Goal: Navigation & Orientation: Find specific page/section

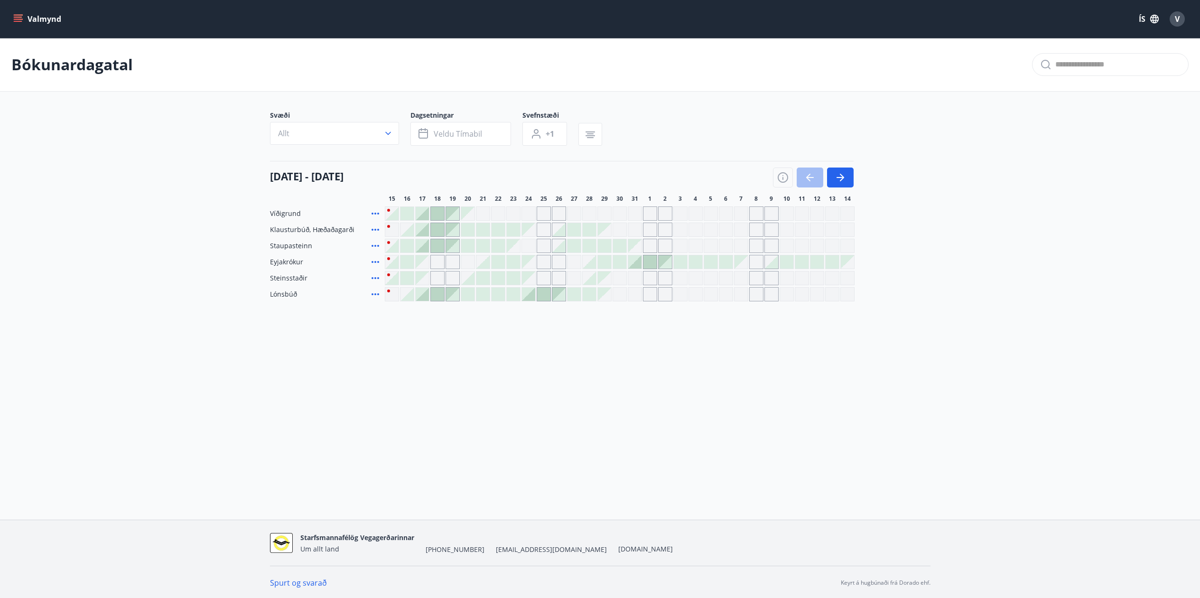
click at [40, 22] on button "Valmynd" at bounding box center [38, 18] width 54 height 17
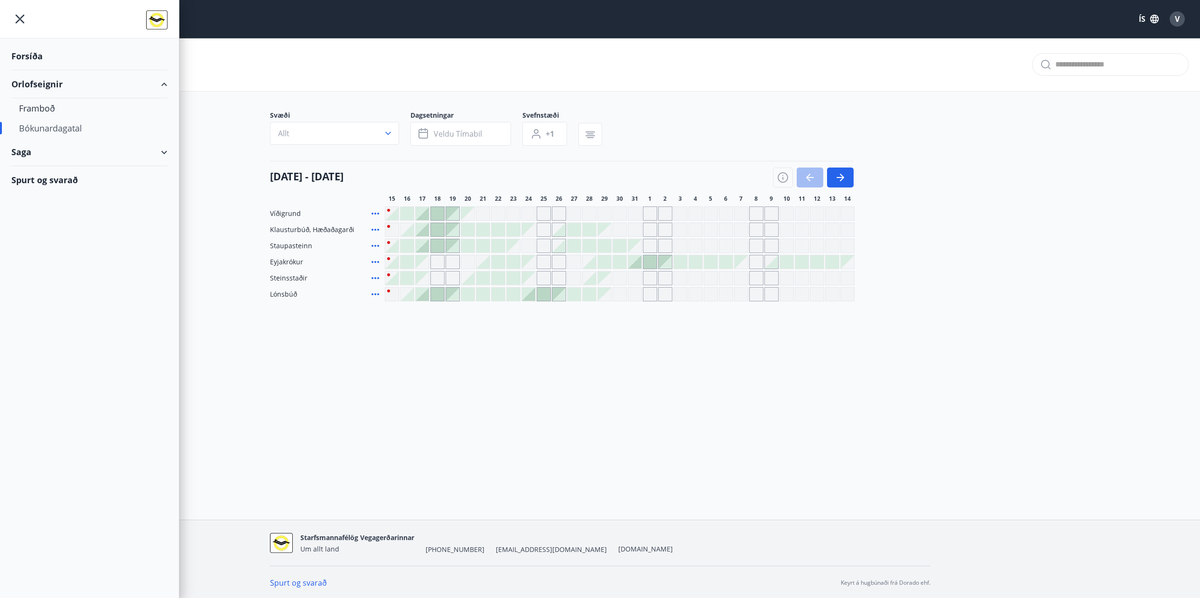
click at [23, 184] on div "Spurt og svarað" at bounding box center [89, 180] width 156 height 28
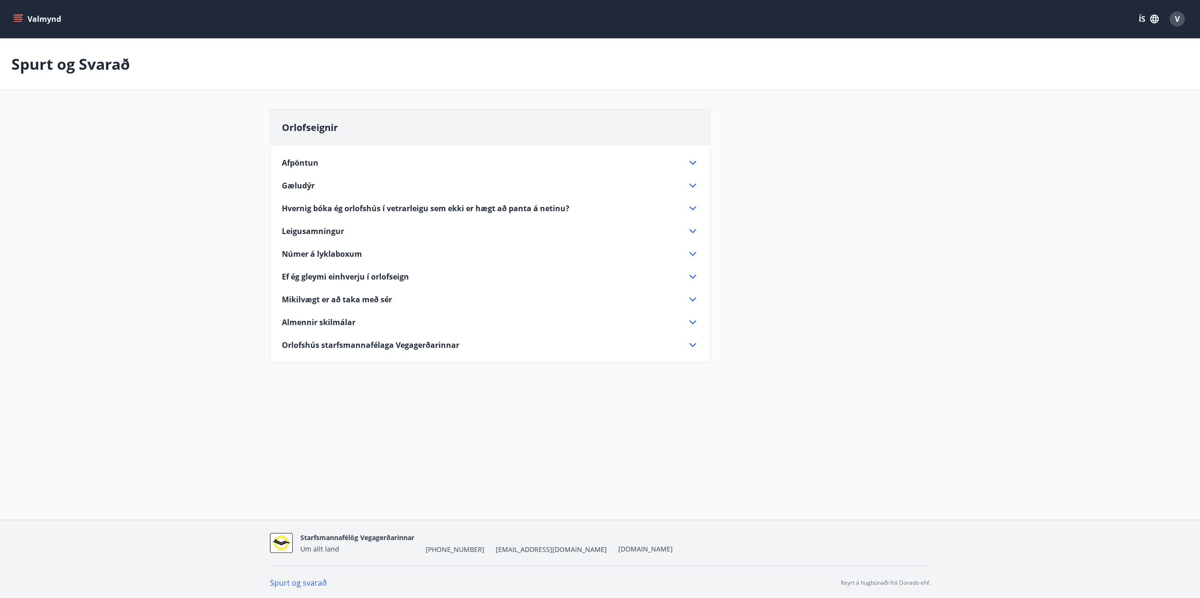
click at [11, 20] on div "Valmynd ÍS V" at bounding box center [600, 19] width 1200 height 38
click at [13, 18] on icon "menu" at bounding box center [17, 18] width 9 height 9
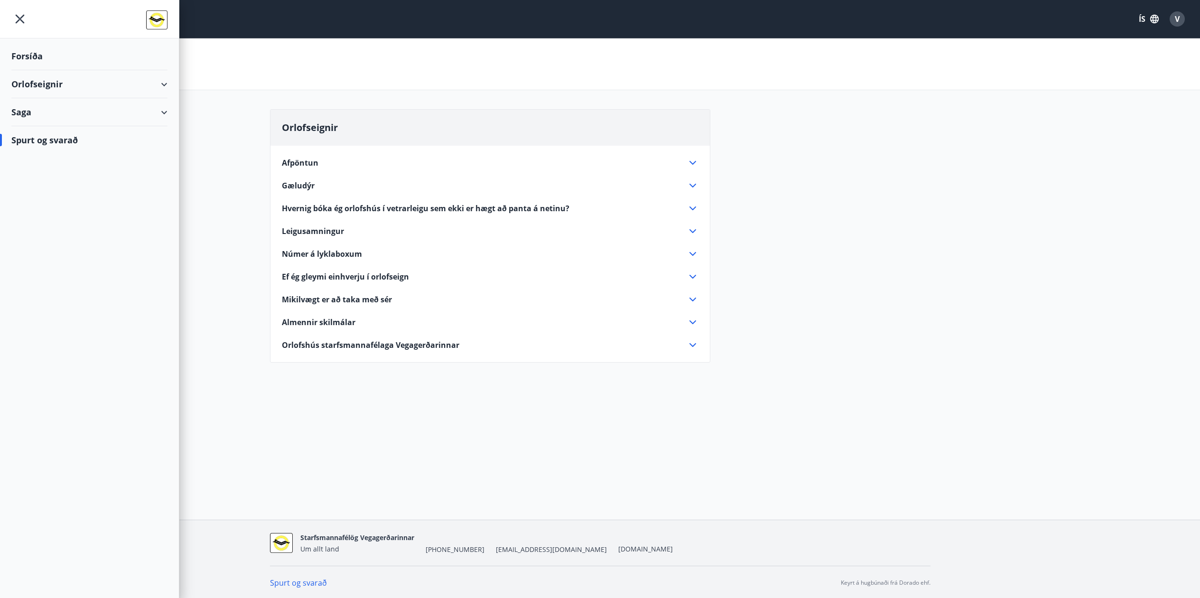
click at [158, 85] on div "Orlofseignir" at bounding box center [89, 84] width 156 height 28
click at [53, 109] on div "Framboð" at bounding box center [89, 108] width 141 height 20
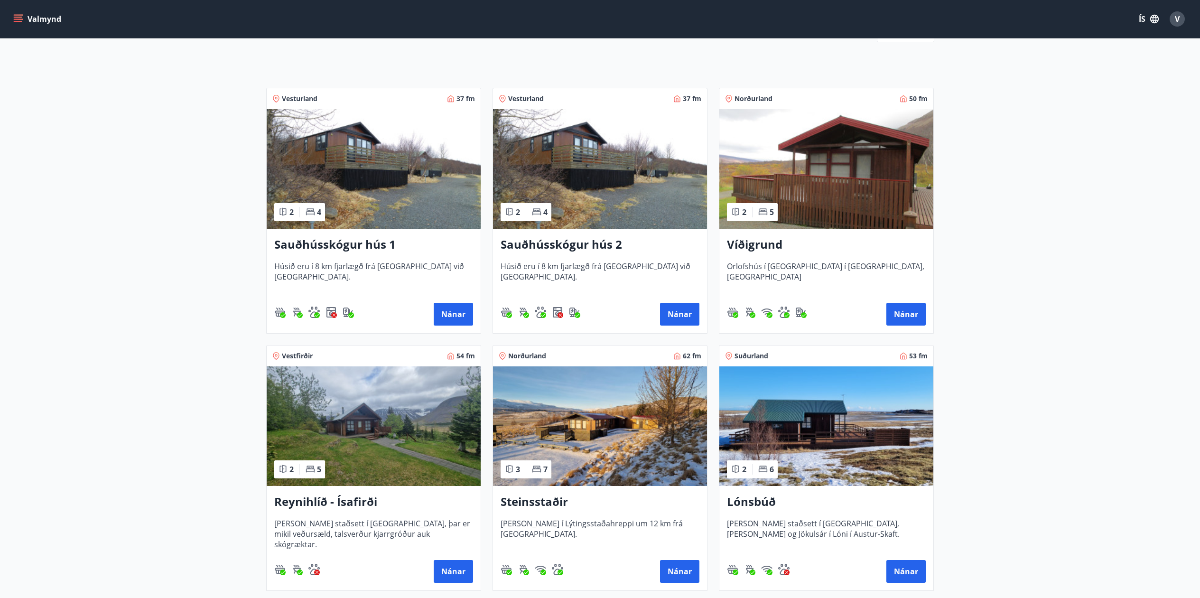
scroll to position [142, 0]
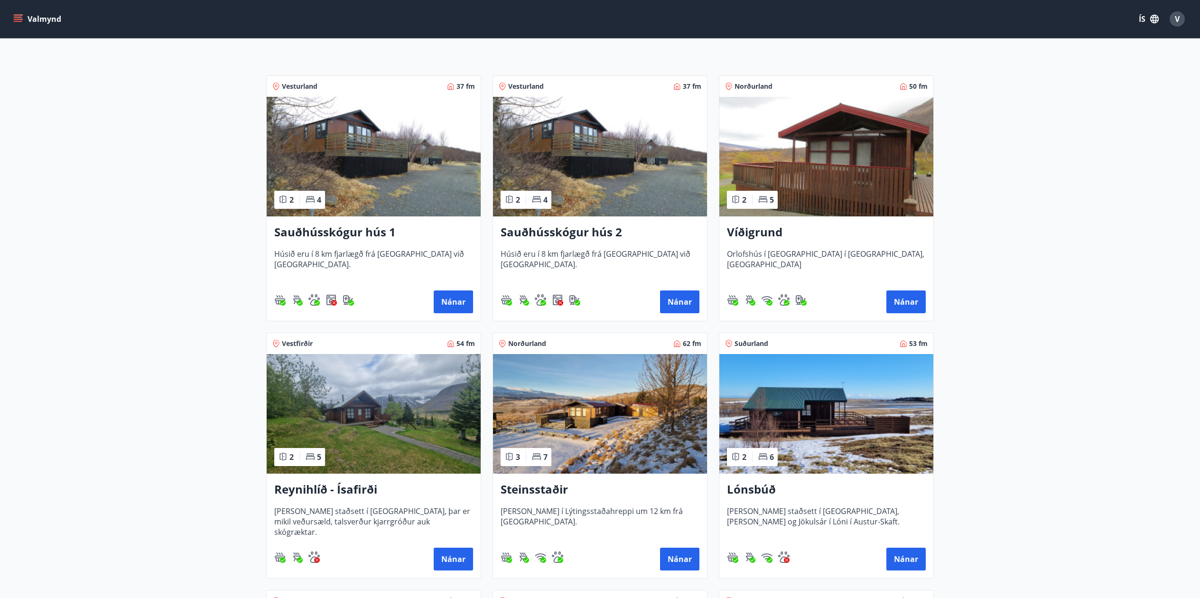
click at [764, 233] on h3 "Víðigrund" at bounding box center [826, 232] width 199 height 17
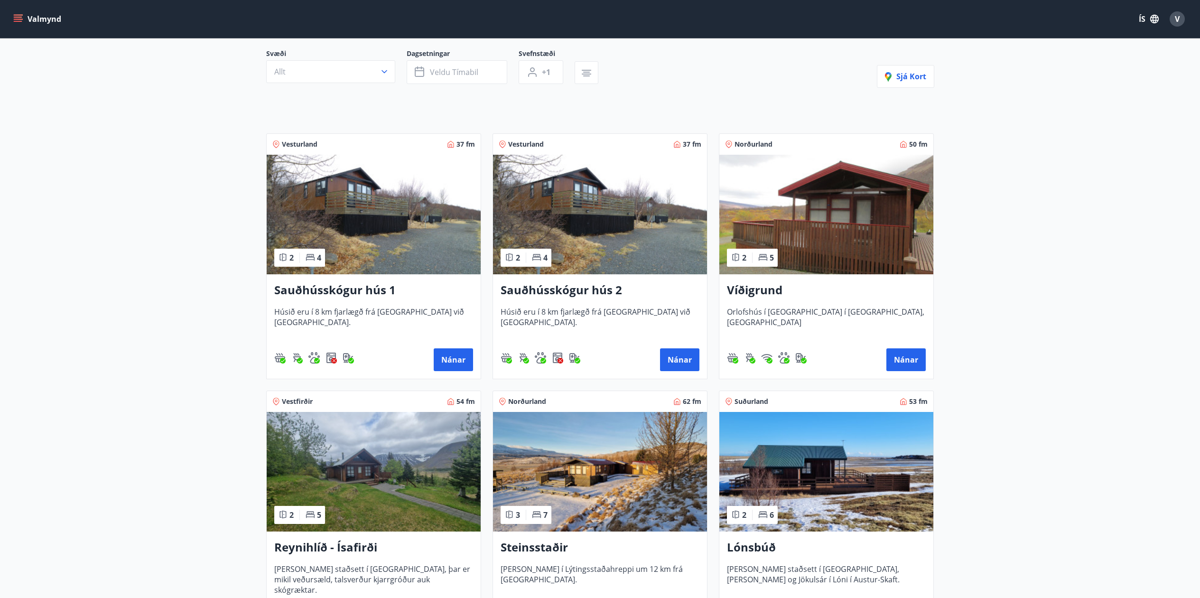
scroll to position [31, 0]
